Goal: Task Accomplishment & Management: Use online tool/utility

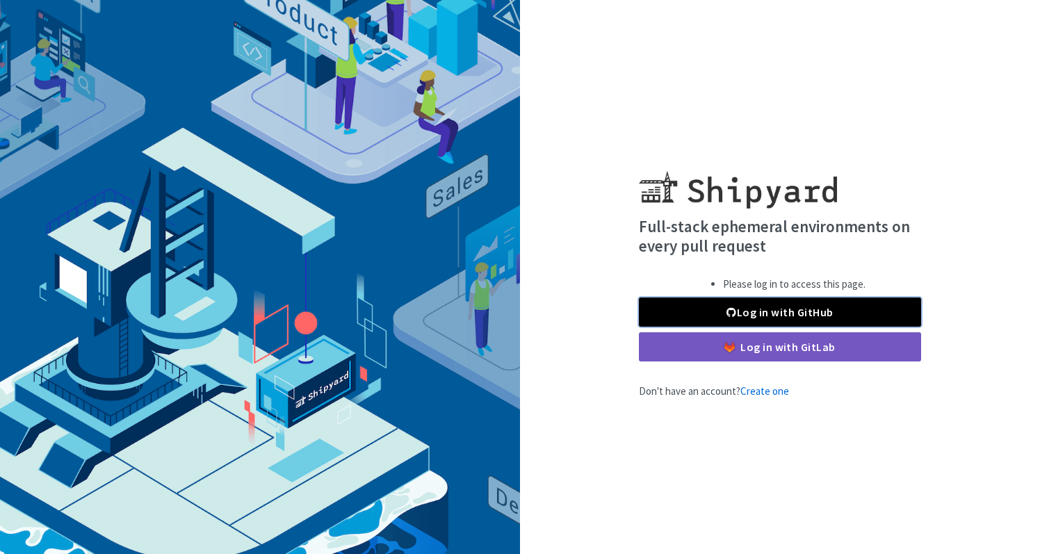
click at [748, 321] on link "Log in with GitHub" at bounding box center [780, 312] width 282 height 29
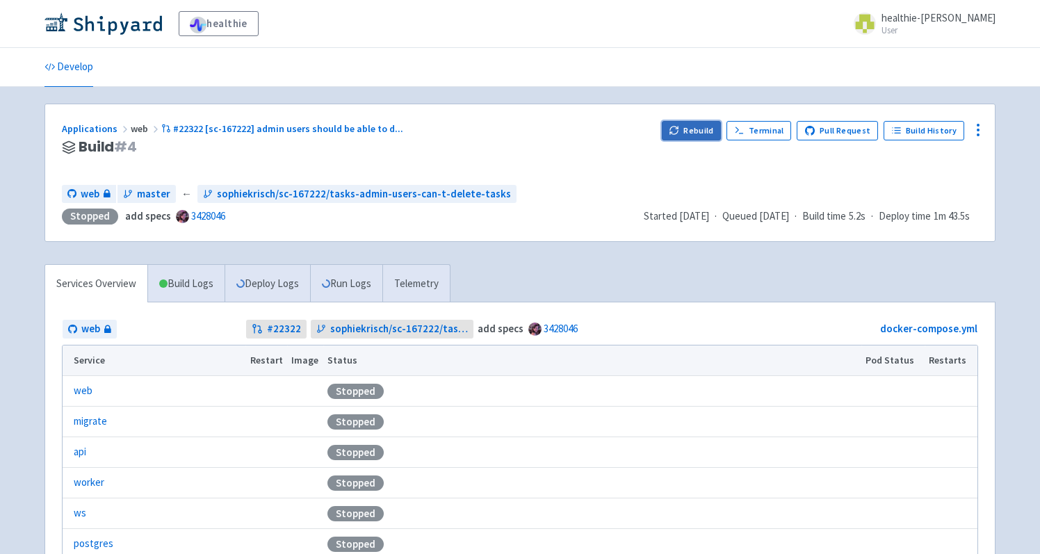
click at [708, 136] on button "Rebuild" at bounding box center [692, 130] width 60 height 19
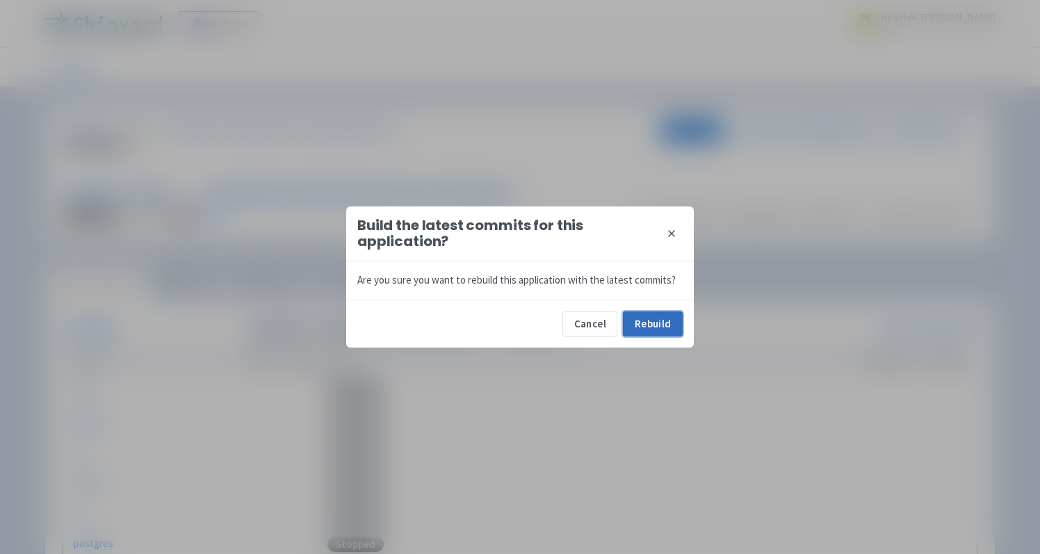
click at [662, 324] on button "Rebuild" at bounding box center [653, 323] width 60 height 25
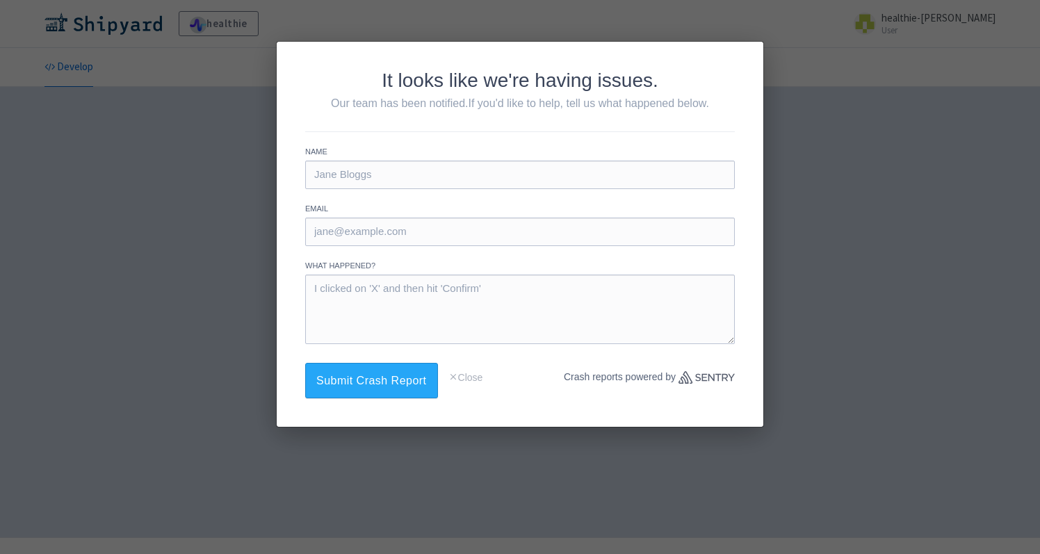
click at [221, 206] on div "It looks like we're having issues. Our team has been notified. If you'd like to…" at bounding box center [520, 277] width 1040 height 554
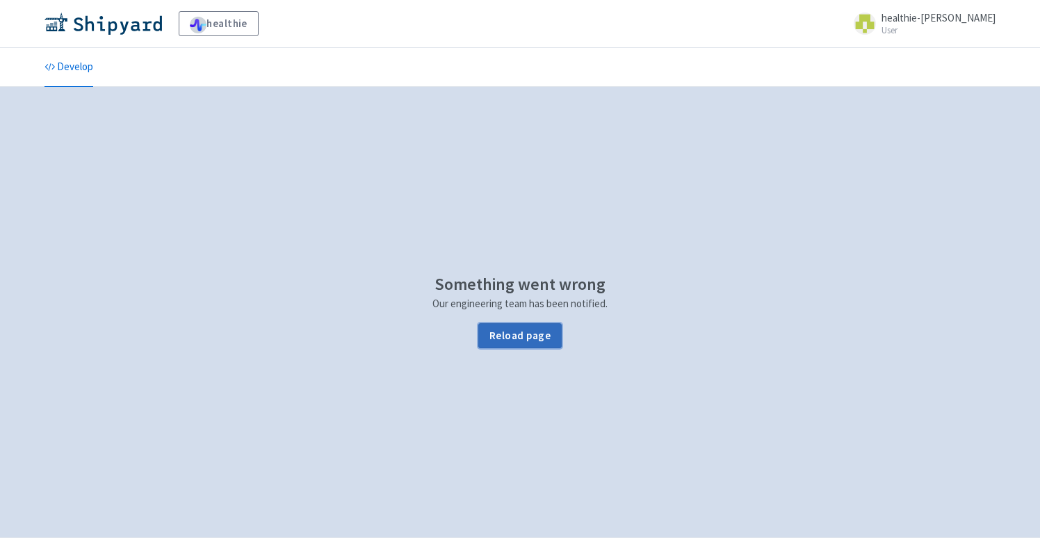
click at [530, 342] on button "Reload page" at bounding box center [519, 335] width 83 height 25
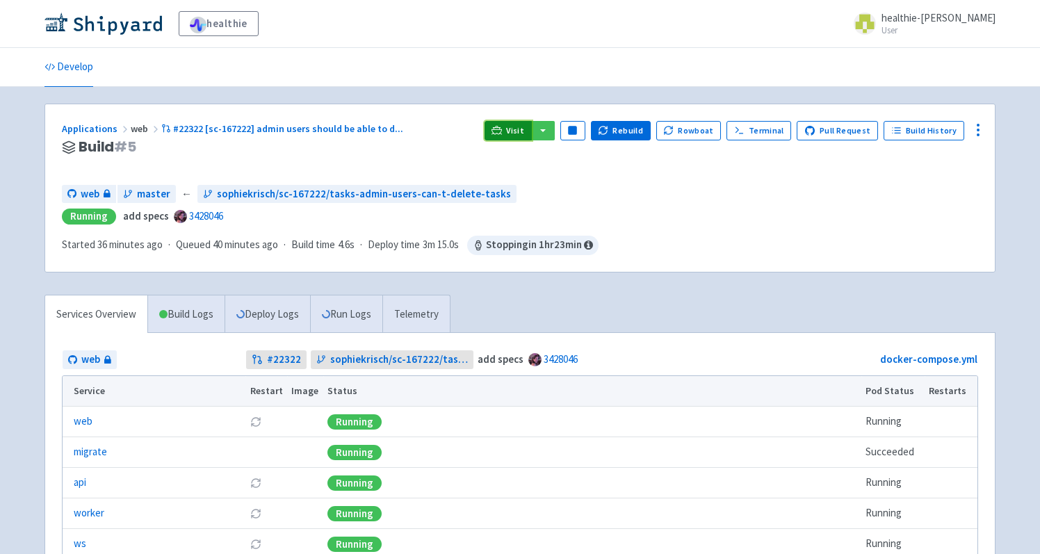
click at [512, 133] on link "Visit" at bounding box center [508, 130] width 47 height 19
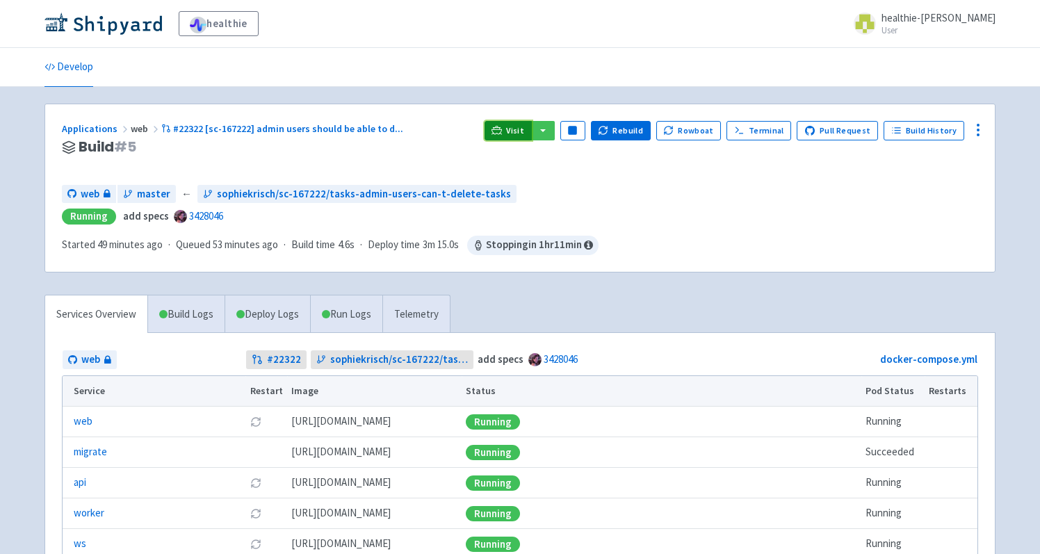
click at [502, 135] on icon at bounding box center [496, 130] width 10 height 10
